Goal: Transaction & Acquisition: Purchase product/service

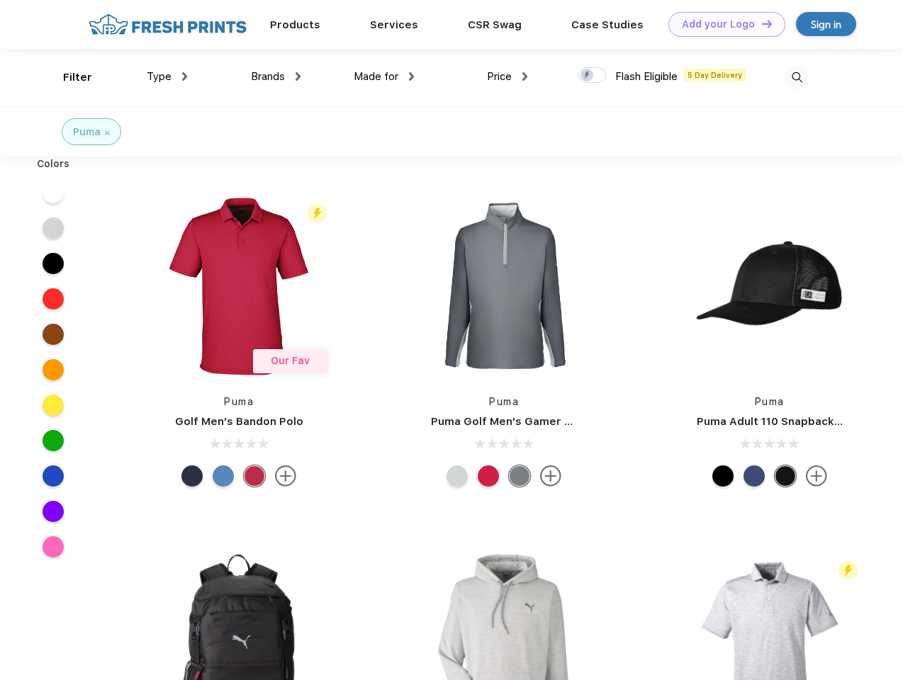
click at [722, 24] on link "Add your Logo Design Tool" at bounding box center [726, 24] width 117 height 25
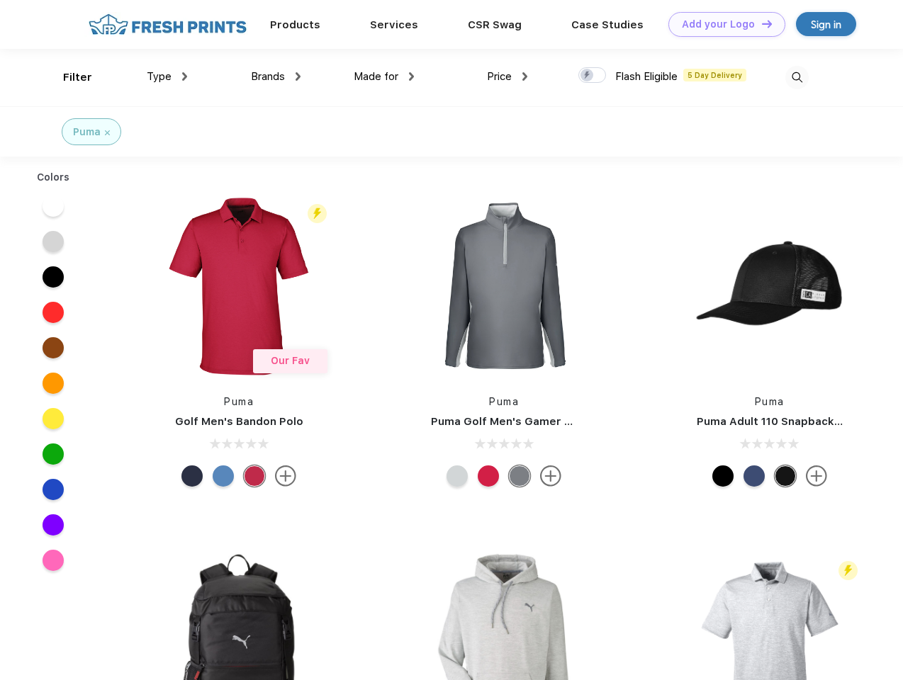
click at [0, 0] on div "Design Tool" at bounding box center [0, 0] width 0 height 0
click at [761, 23] on link "Add your Logo Design Tool" at bounding box center [726, 24] width 117 height 25
click at [68, 77] on div "Filter" at bounding box center [77, 77] width 29 height 16
click at [167, 77] on span "Type" at bounding box center [159, 76] width 25 height 13
click at [276, 77] on span "Brands" at bounding box center [268, 76] width 34 height 13
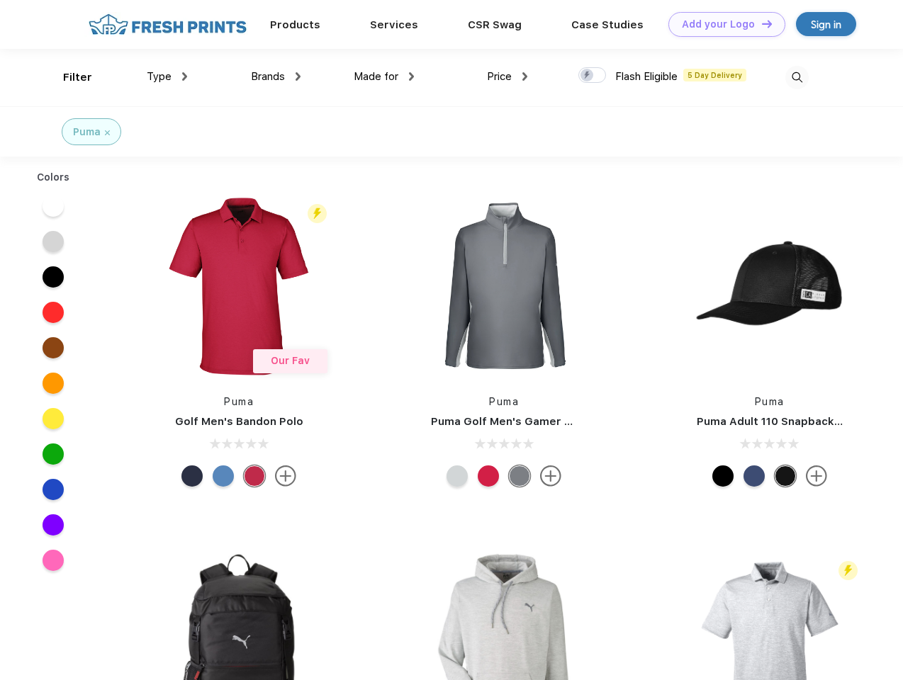
click at [384, 77] on span "Made for" at bounding box center [376, 76] width 45 height 13
click at [508, 77] on span "Price" at bounding box center [499, 76] width 25 height 13
click at [593, 76] on div at bounding box center [592, 75] width 28 height 16
click at [588, 76] on input "checkbox" at bounding box center [582, 71] width 9 height 9
click at [797, 77] on img at bounding box center [796, 77] width 23 height 23
